Goal: Use online tool/utility: Utilize a website feature to perform a specific function

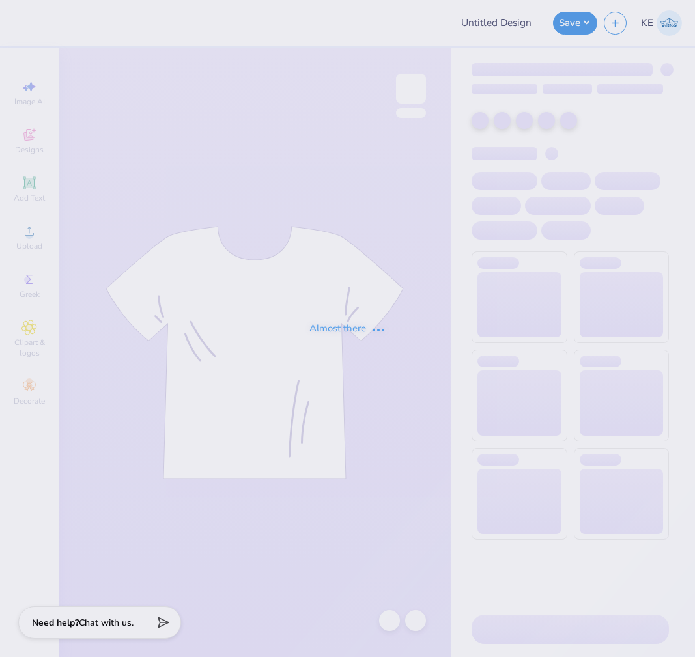
type input "[PERSON_NAME] F25"
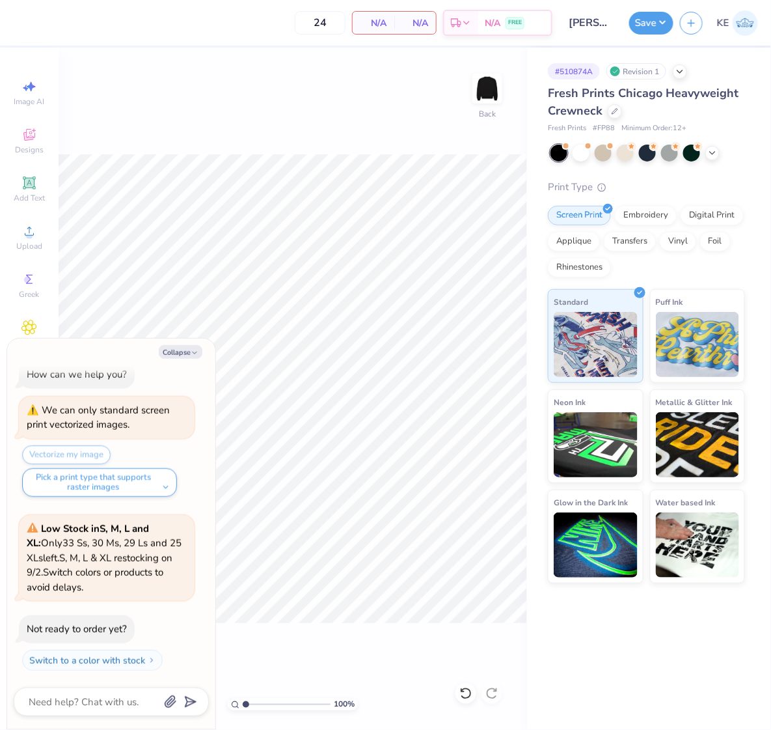
drag, startPoint x: 174, startPoint y: 348, endPoint x: 173, endPoint y: 338, distance: 9.1
click at [174, 348] on button "Collapse" at bounding box center [181, 352] width 44 height 14
type textarea "x"
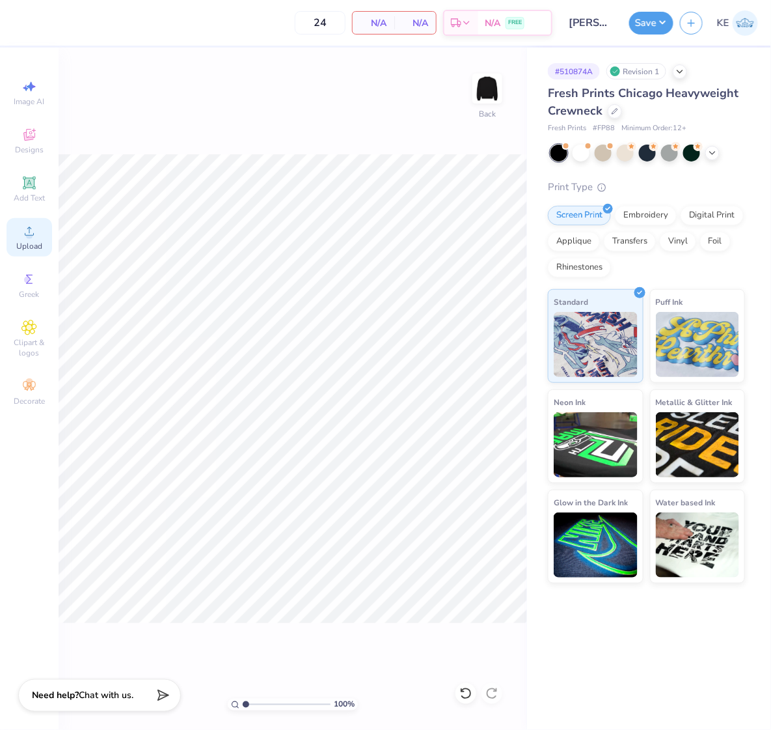
click at [40, 243] on span "Upload" at bounding box center [29, 246] width 26 height 10
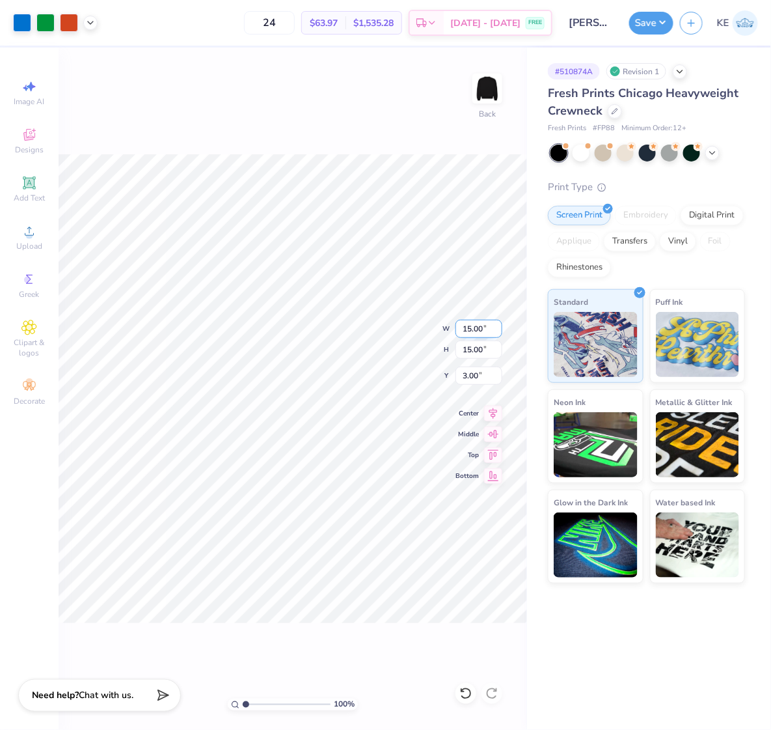
click at [475, 329] on input "15.00" at bounding box center [479, 329] width 47 height 18
type input "12.50"
type input "3.00"
click at [476, 329] on input "12.50" at bounding box center [479, 329] width 47 height 18
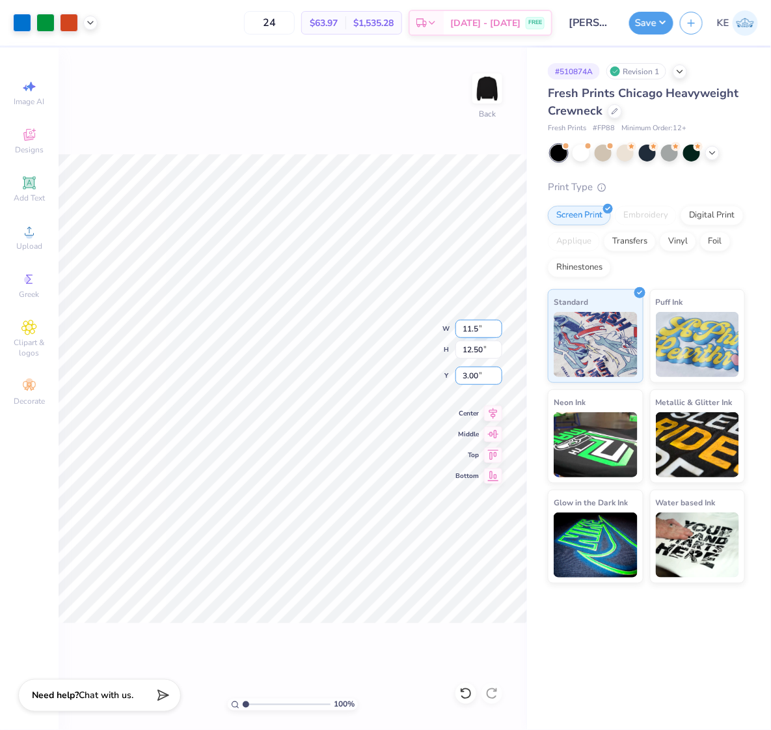
type input "11.50"
type input "3.00"
click at [92, 20] on icon at bounding box center [90, 21] width 10 height 10
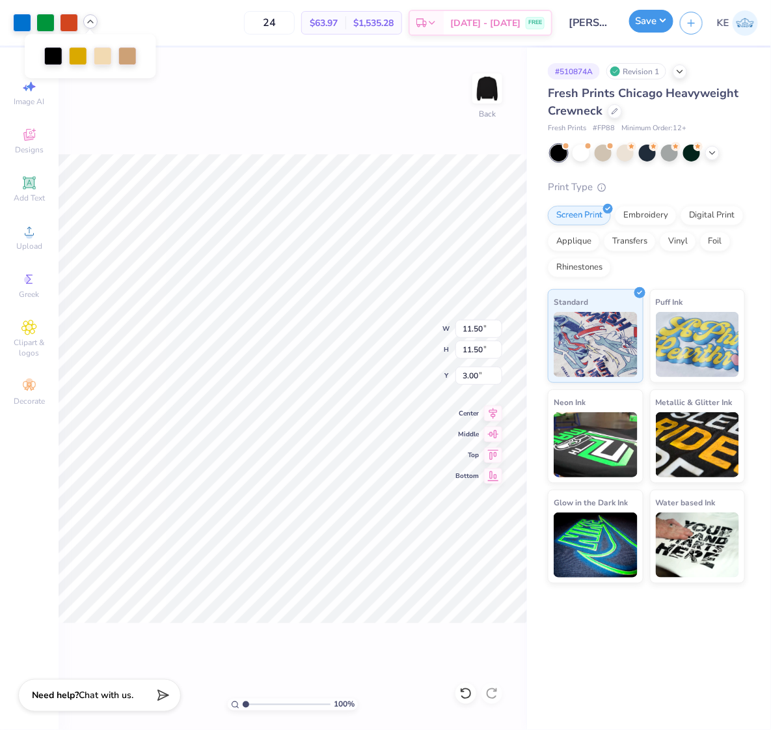
click at [651, 21] on button "Save" at bounding box center [651, 21] width 44 height 23
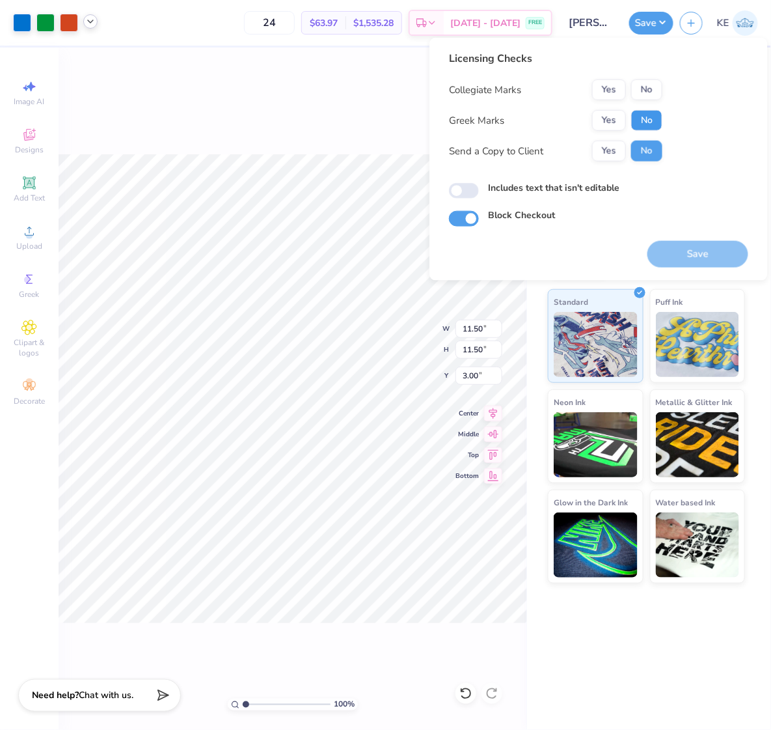
click at [647, 121] on button "No" at bounding box center [646, 120] width 31 height 21
click at [647, 89] on button "No" at bounding box center [646, 89] width 31 height 21
click at [694, 243] on button "Save" at bounding box center [698, 254] width 101 height 27
